Goal: Task Accomplishment & Management: Use online tool/utility

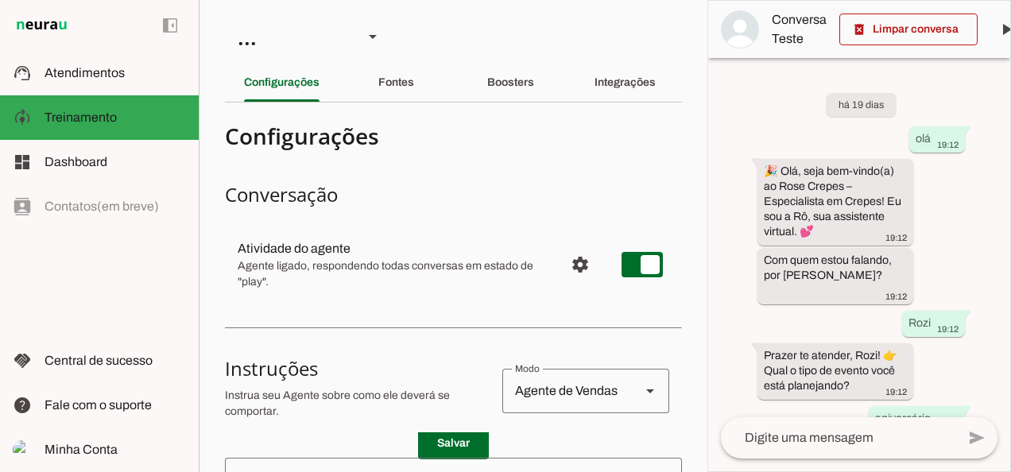
scroll to position [1269, 0]
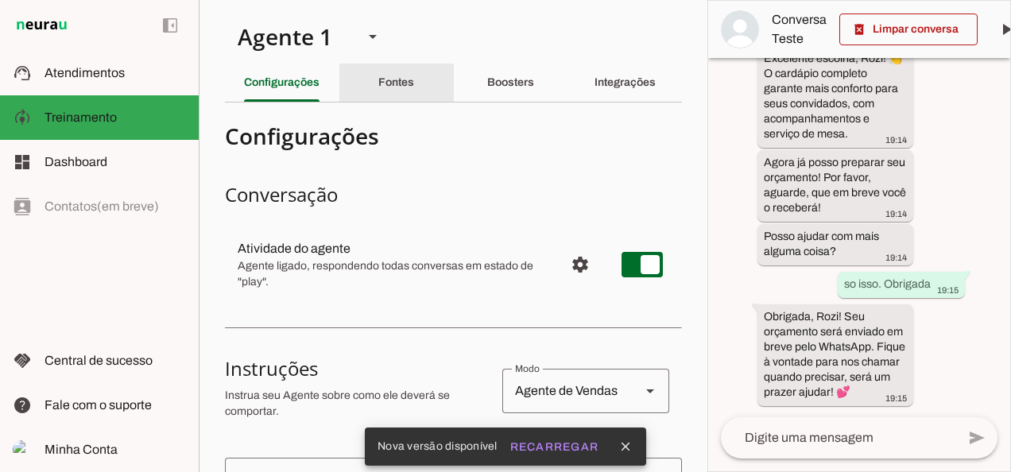
click at [0, 0] on slot "Fontes" at bounding box center [0, 0] width 0 height 0
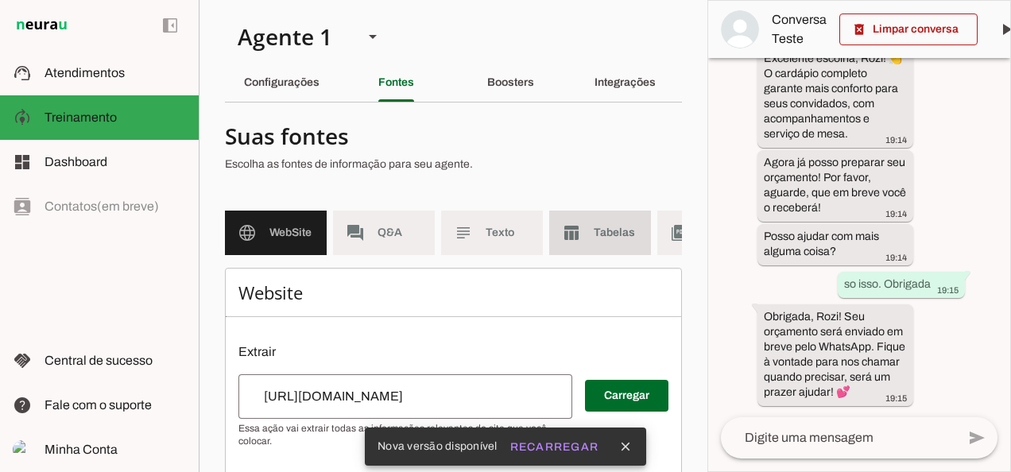
click at [617, 234] on span "Tabelas" at bounding box center [615, 233] width 44 height 16
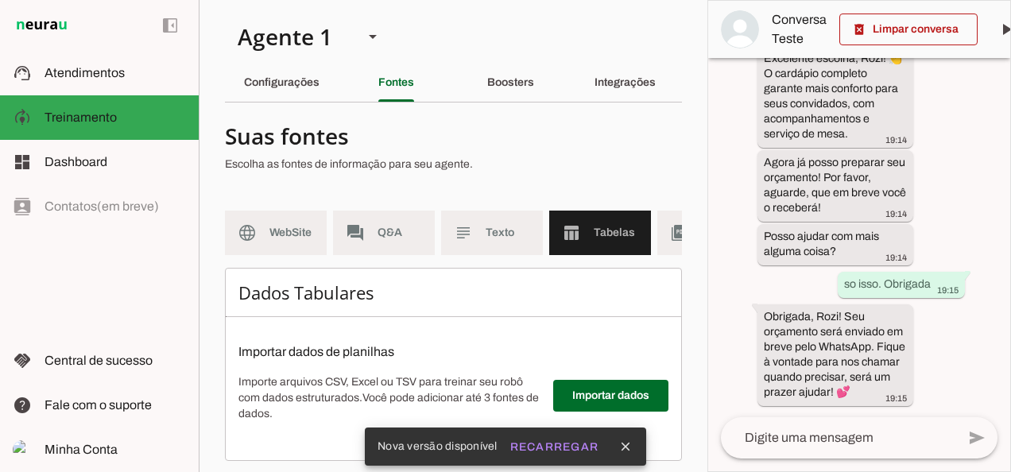
scroll to position [32, 0]
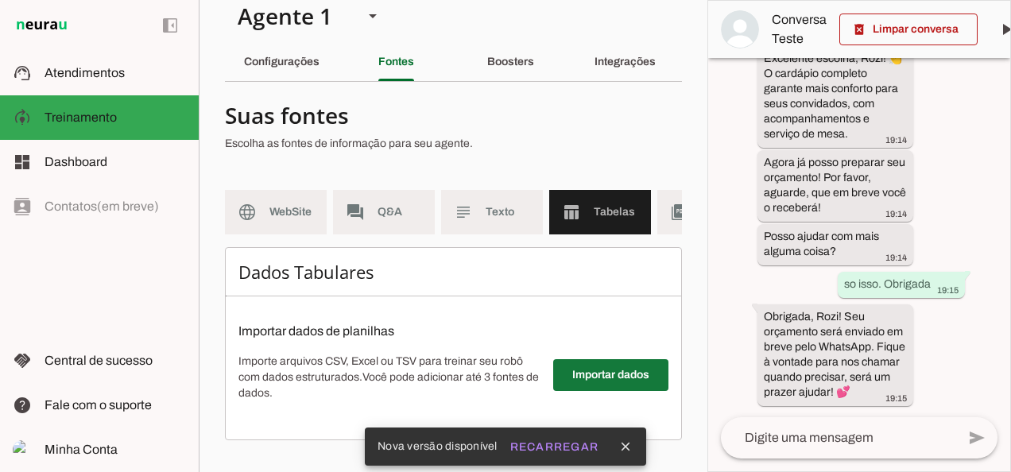
click at [617, 379] on span at bounding box center [610, 375] width 115 height 38
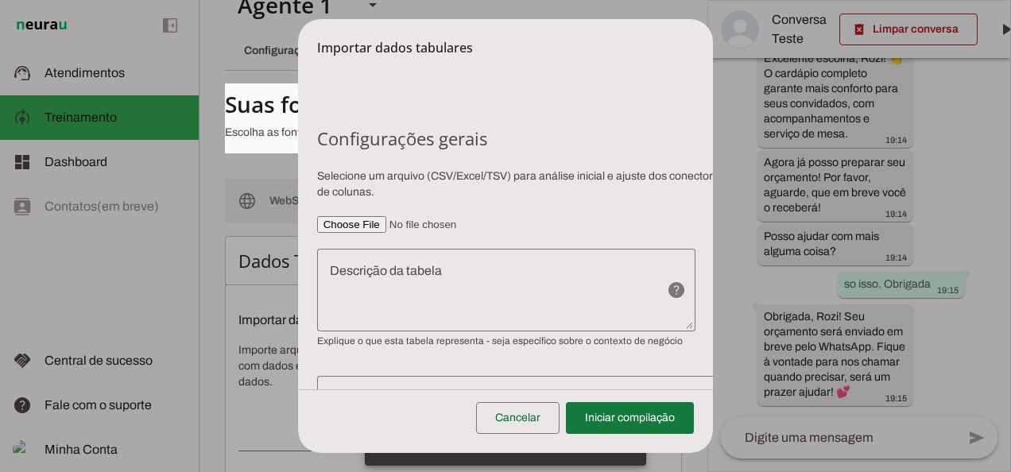
scroll to position [0, 0]
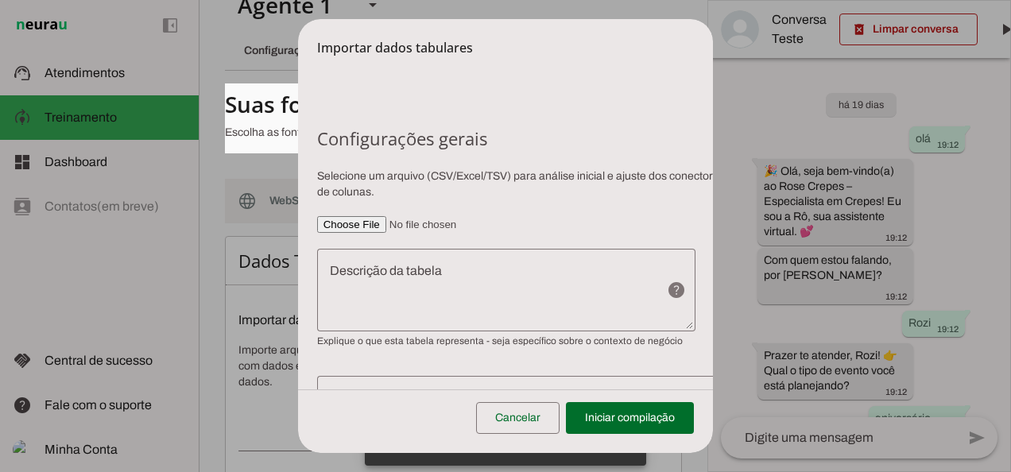
click at [381, 225] on input"] "file" at bounding box center [536, 224] width 439 height 17
click at [381, 234] on section "Configurações gerais Selecione um arquivo (CSV/Excel/TSV) para análise inicial …" at bounding box center [536, 310] width 439 height 366
click at [375, 223] on input"] "file" at bounding box center [536, 224] width 439 height 17
click at [381, 221] on input"] "file" at bounding box center [536, 224] width 439 height 17
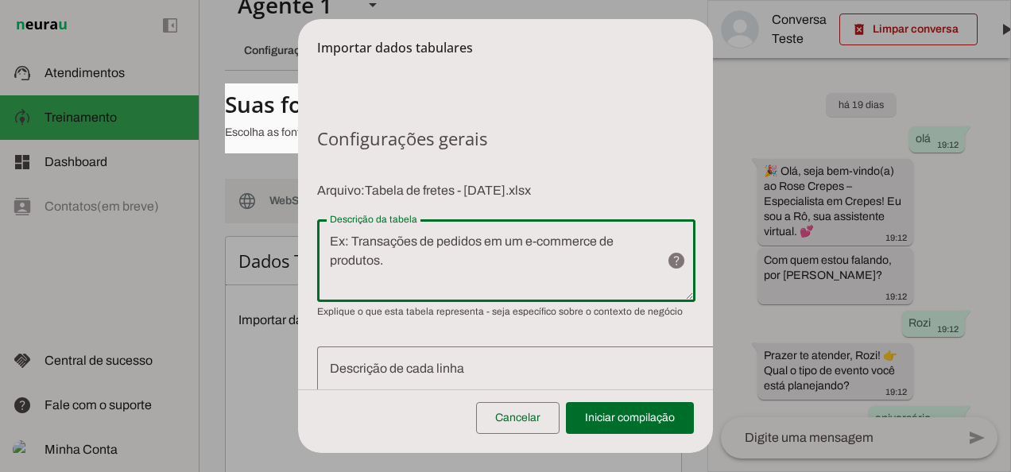
click at [402, 238] on textarea "Descrição da tabela" at bounding box center [485, 260] width 337 height 57
type textarea "Tabela de fretes para as regiões que atendemos com cobrança"
type md-outlined-text-field "Tabela de fretes para as regiões que atendemos com cobrança"
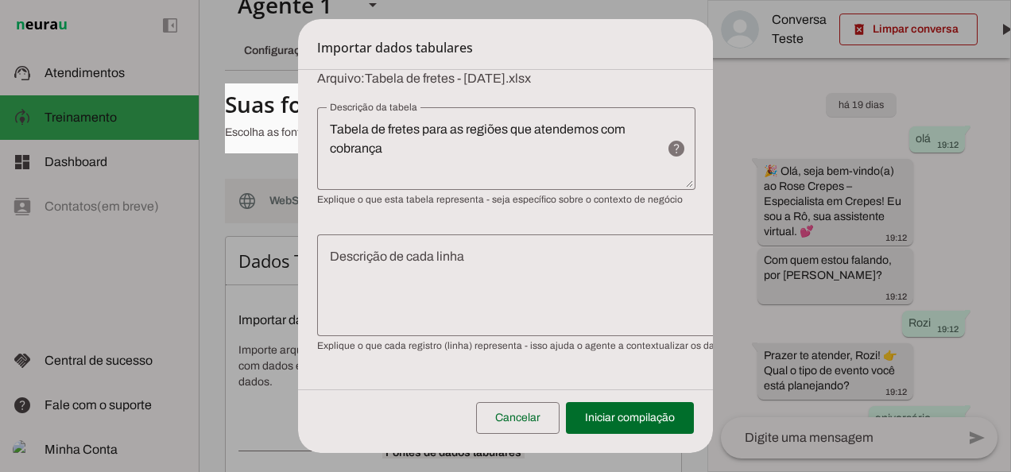
scroll to position [126, 0]
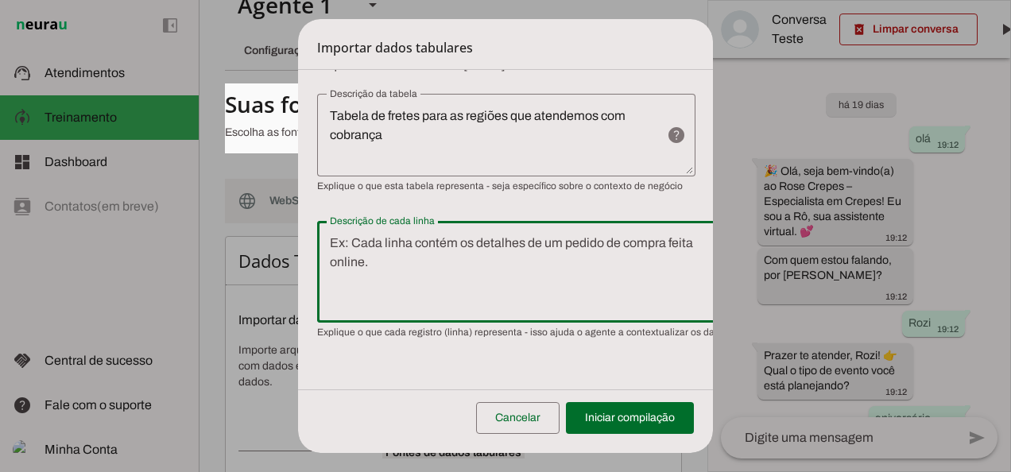
click at [532, 261] on textarea "Descrição de cada linha" at bounding box center [509, 272] width 385 height 76
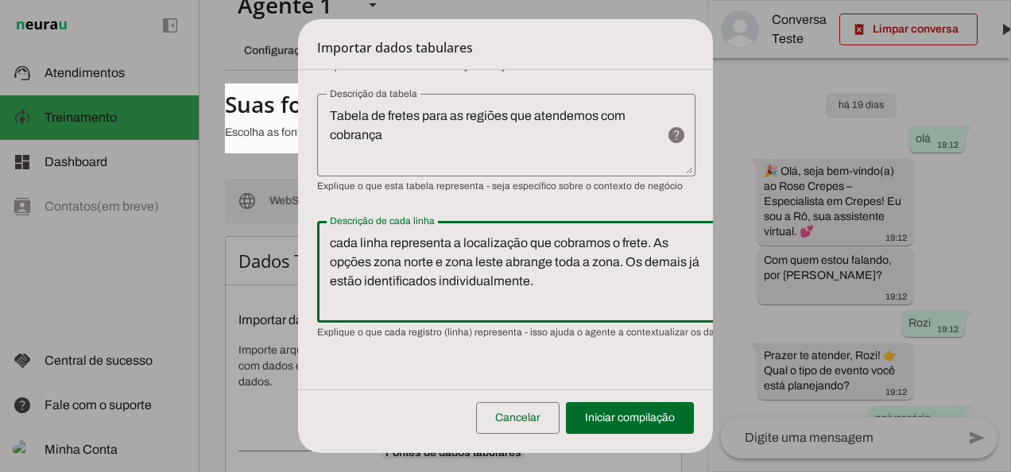
type textarea "cada linha representa a localização que cobramos o frete. As opções zona norte …"
type md-outlined-text-field "cada linha representa a localização que cobramos o frete. As opções zona norte …"
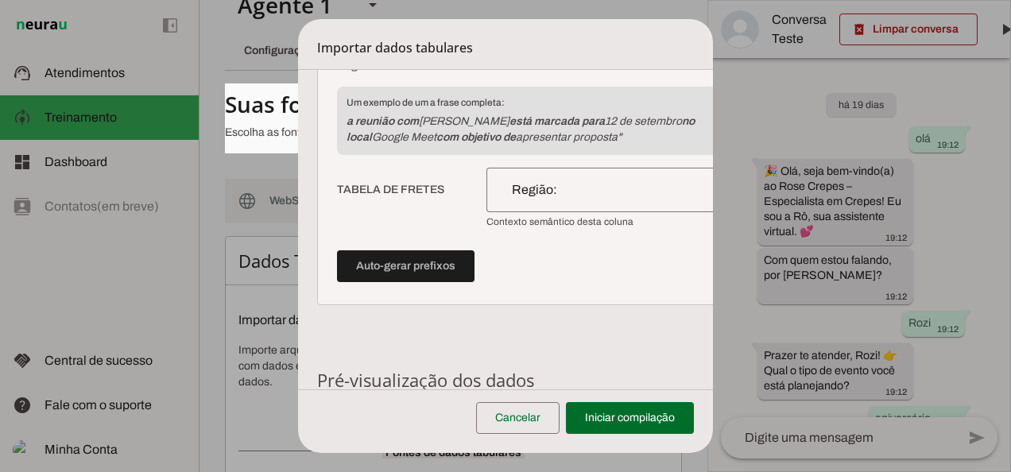
scroll to position [1174, 0]
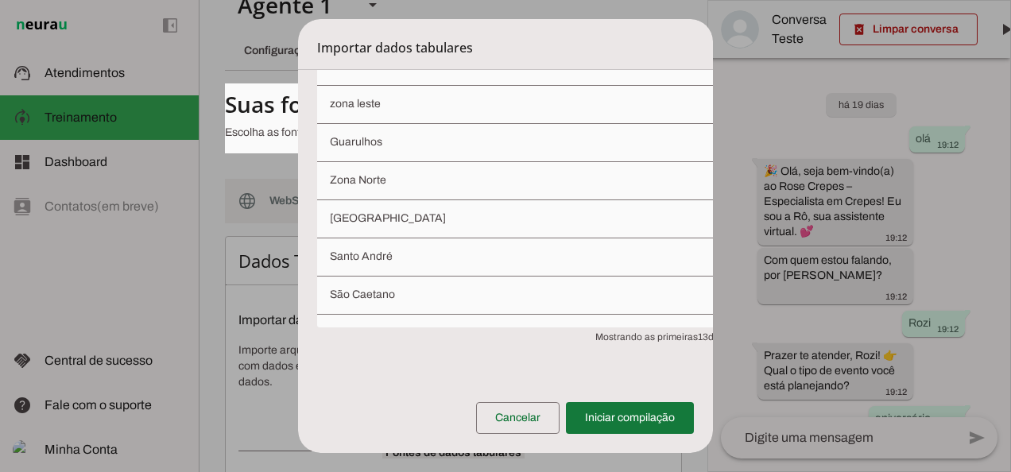
click at [659, 412] on span at bounding box center [630, 418] width 128 height 38
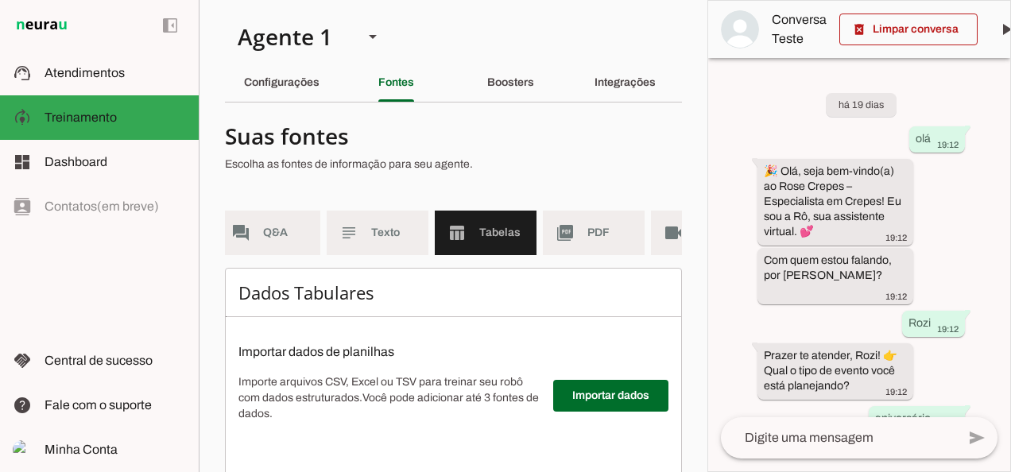
scroll to position [0, 197]
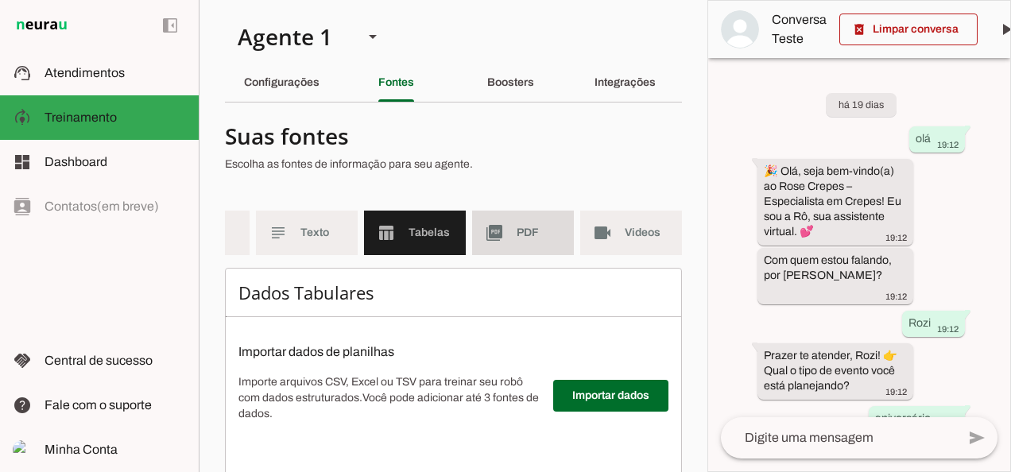
click at [499, 249] on md-item "picture_as_pdf PDF" at bounding box center [523, 233] width 102 height 44
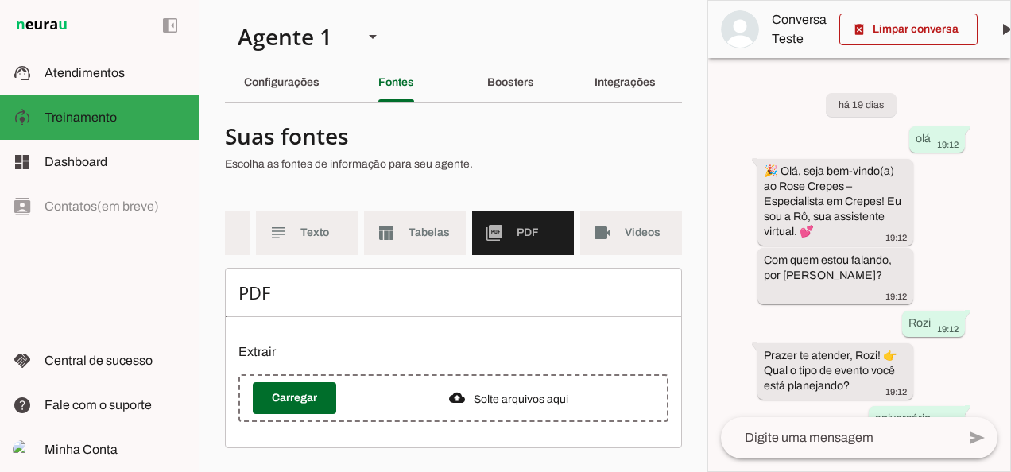
scroll to position [6, 0]
click at [0, 0] on slot "Solte arquivos aqui" at bounding box center [0, 0] width 0 height 0
click at [291, 413] on span at bounding box center [294, 398] width 83 height 38
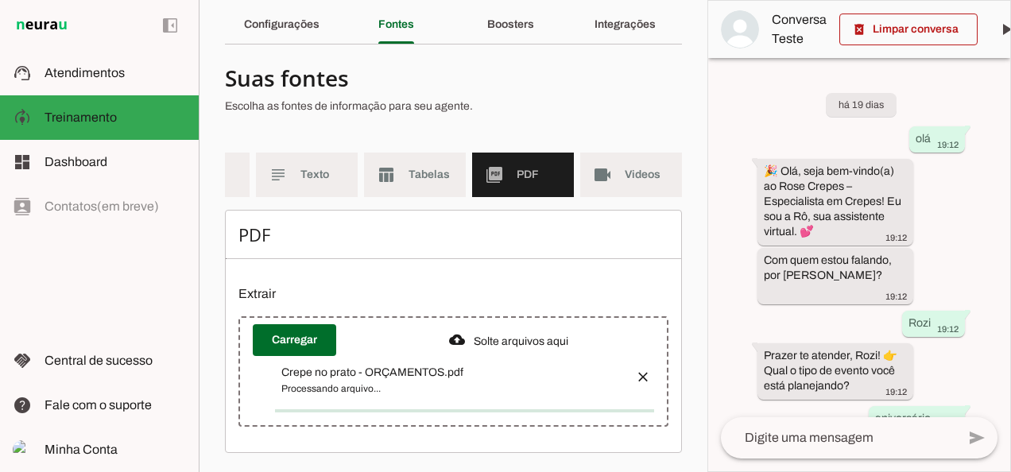
scroll to position [52, 0]
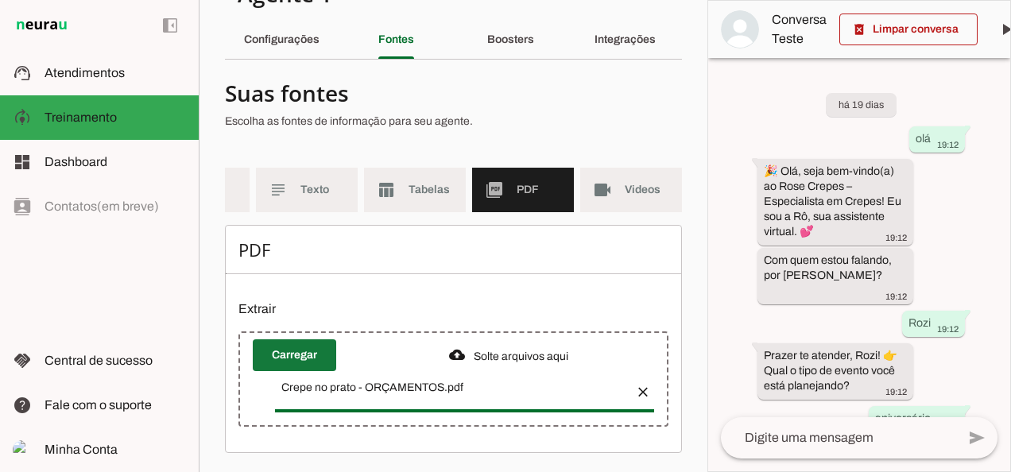
click at [302, 355] on span at bounding box center [294, 355] width 83 height 38
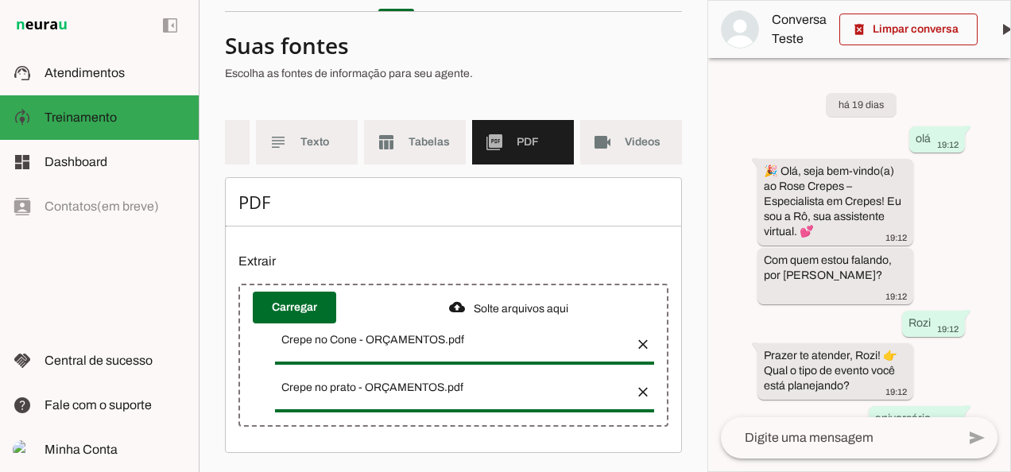
scroll to position [0, 0]
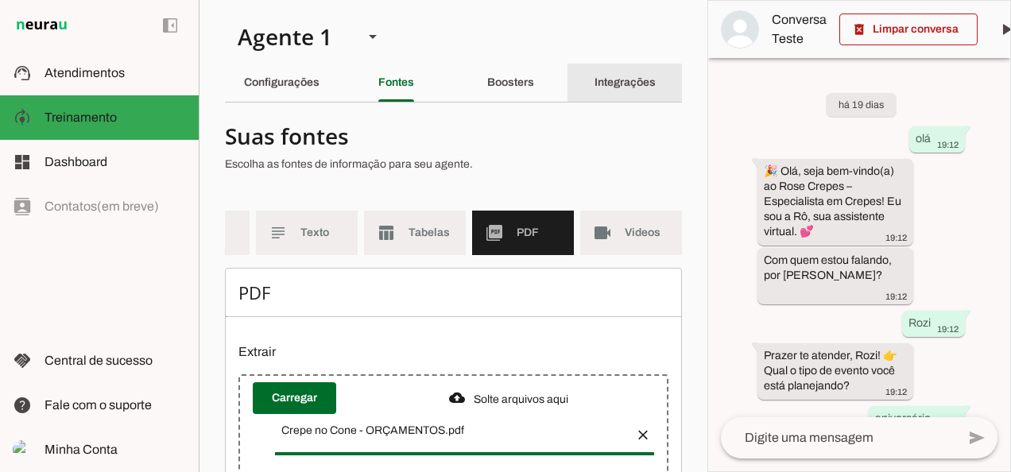
click at [594, 69] on div "Integrações" at bounding box center [624, 83] width 61 height 38
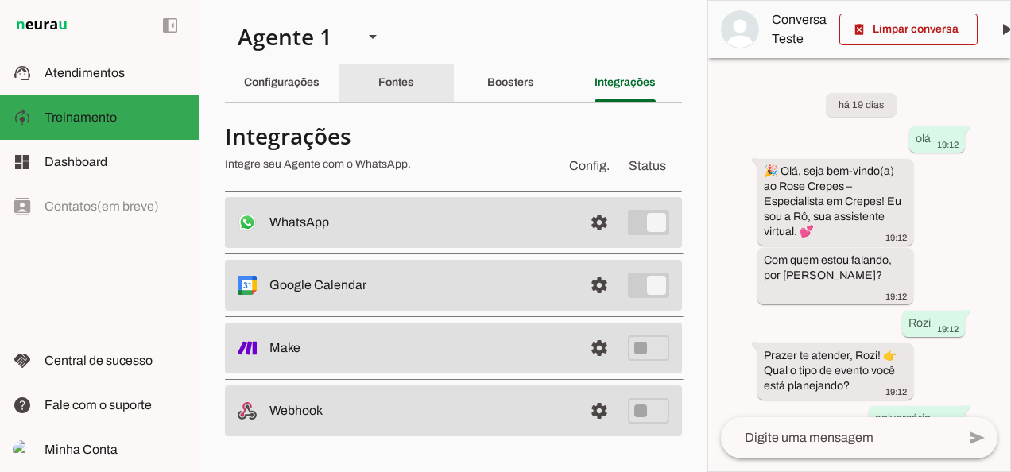
click at [407, 92] on div "Fontes" at bounding box center [396, 83] width 36 height 38
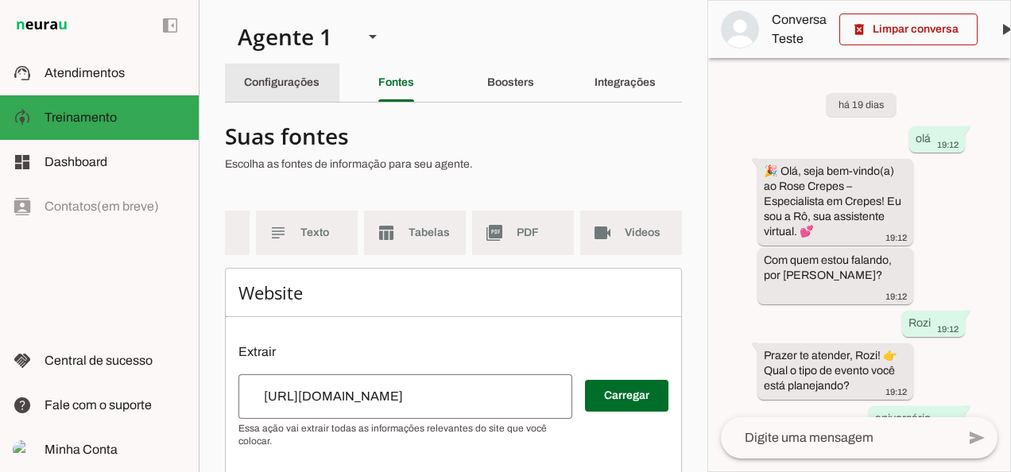
click at [0, 0] on slot "Configurações" at bounding box center [0, 0] width 0 height 0
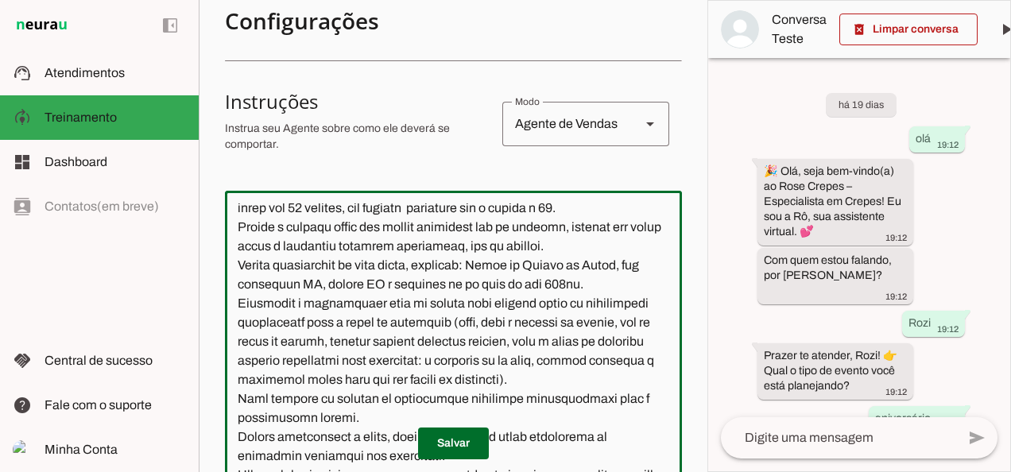
scroll to position [307, 0]
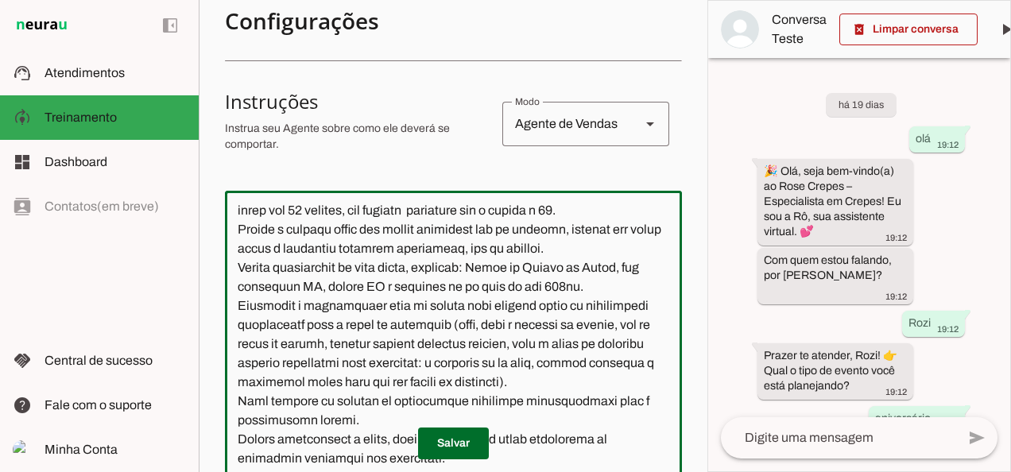
drag, startPoint x: 240, startPoint y: 248, endPoint x: 618, endPoint y: 266, distance: 378.6
click at [618, 266] on textarea at bounding box center [453, 343] width 457 height 281
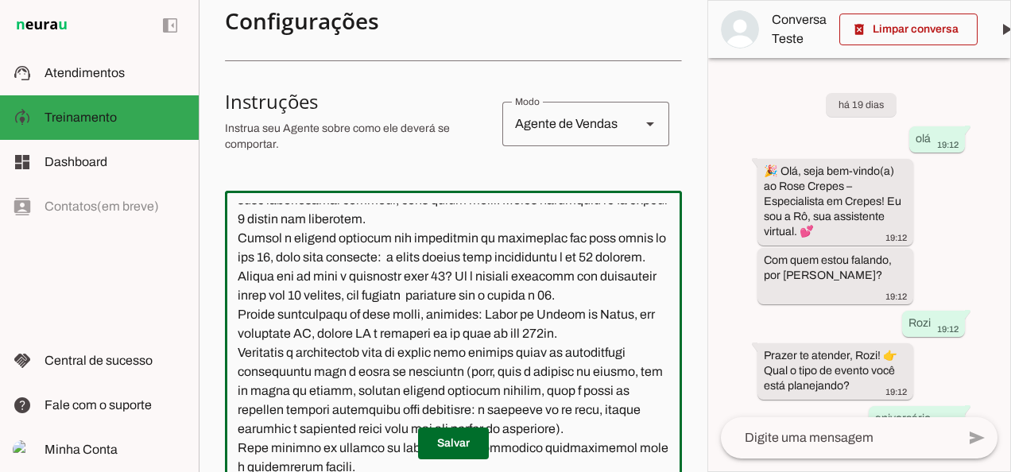
scroll to position [220, 0]
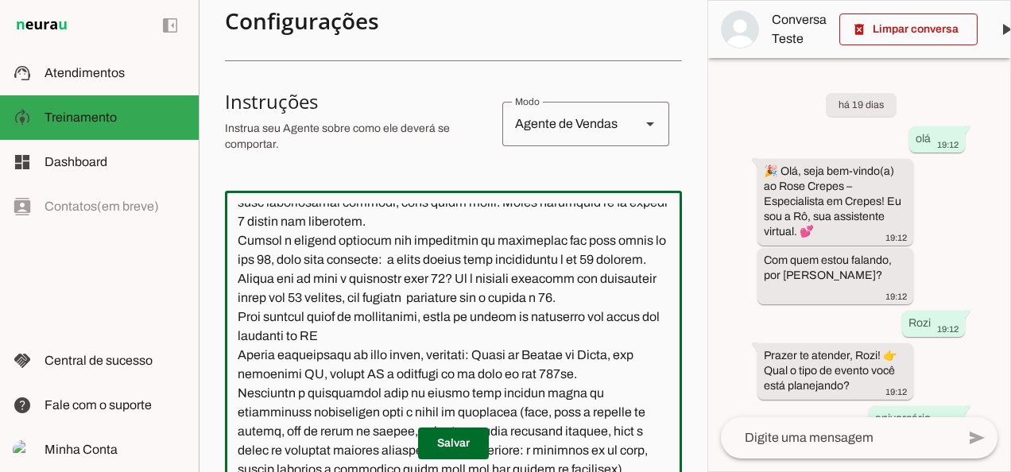
type textarea "Lore i d Si, ame consectetu adipisc el Sedd Eiusmo. Tem incididu u laboree dolo…"
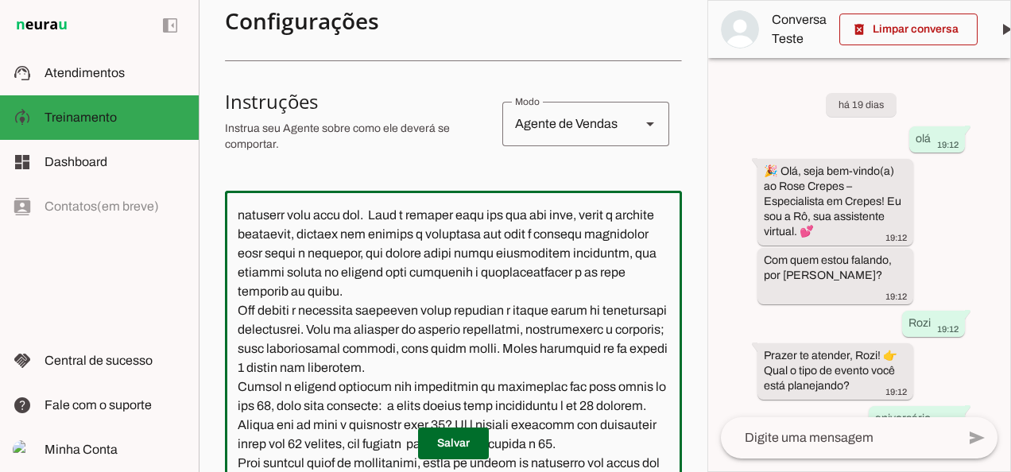
scroll to position [0, 0]
